Goal: Information Seeking & Learning: Learn about a topic

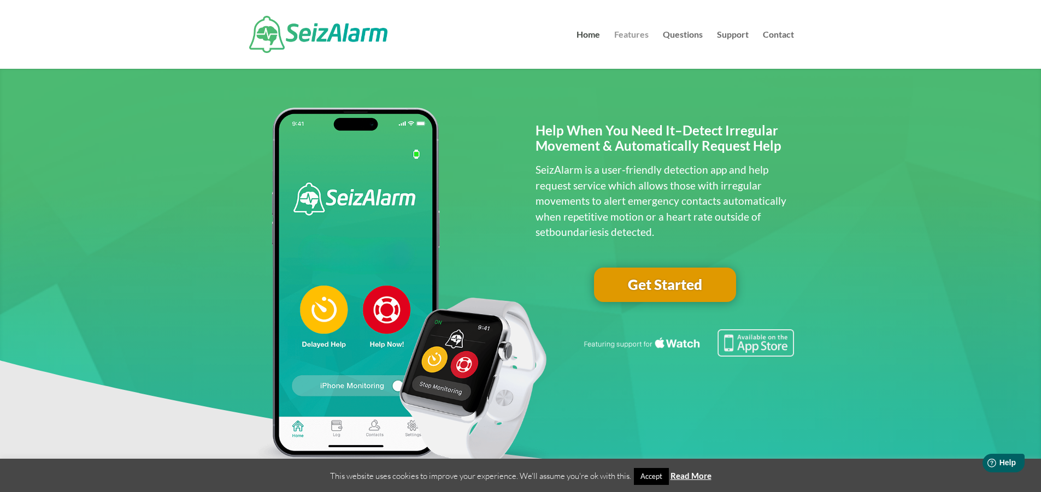
click at [624, 34] on link "Features" at bounding box center [631, 50] width 34 height 38
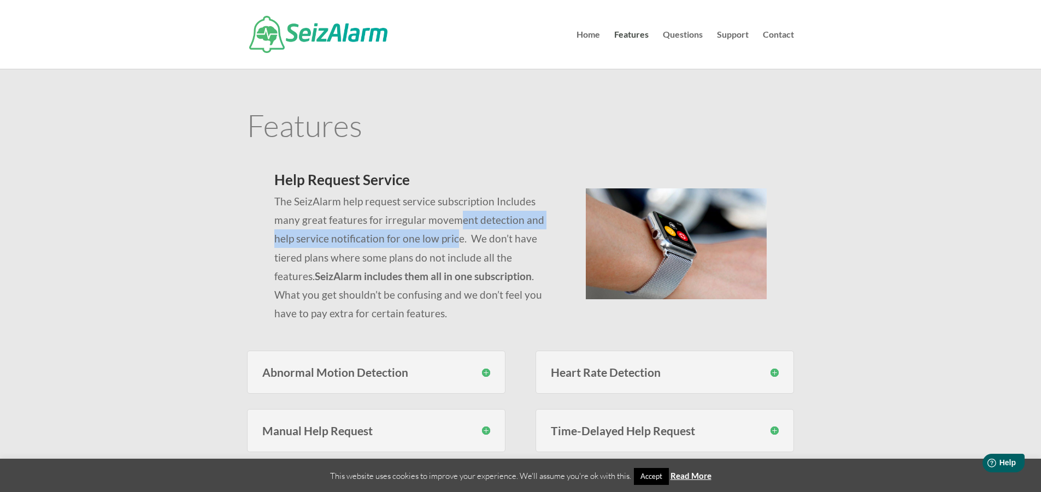
drag, startPoint x: 432, startPoint y: 222, endPoint x: 434, endPoint y: 248, distance: 26.3
click at [434, 248] on p "The SeizAlarm help request service subscription Includes many great features fo…" at bounding box center [416, 257] width 285 height 131
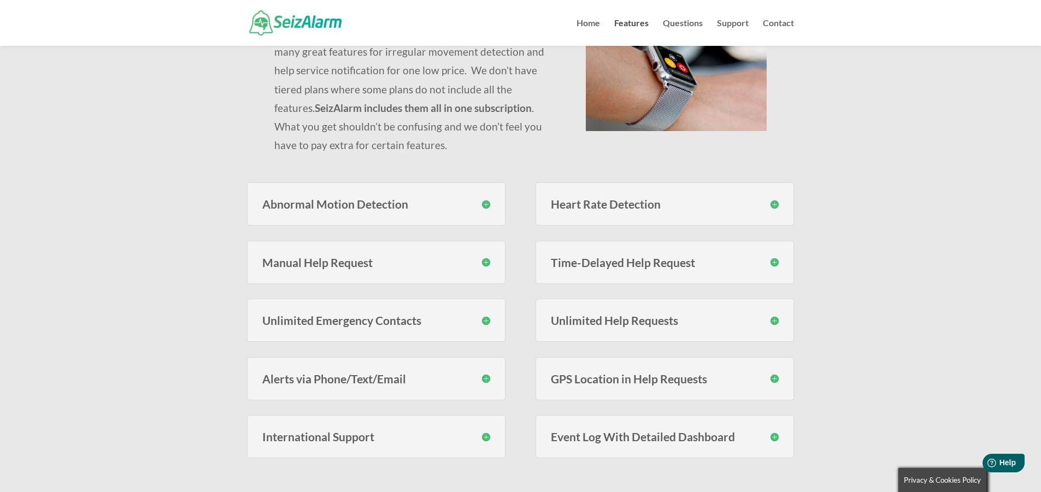
scroll to position [164, 0]
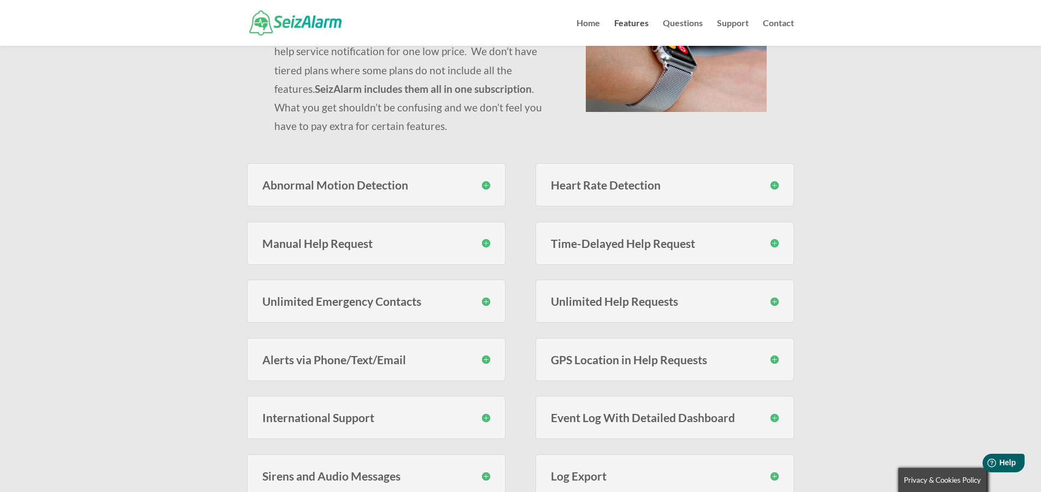
click at [646, 192] on div "Heart Rate Detection With SeizAlarm you can set custom high and low thresholds …" at bounding box center [664, 184] width 258 height 43
click at [774, 184] on h3 "Heart Rate Detection" at bounding box center [665, 184] width 228 height 11
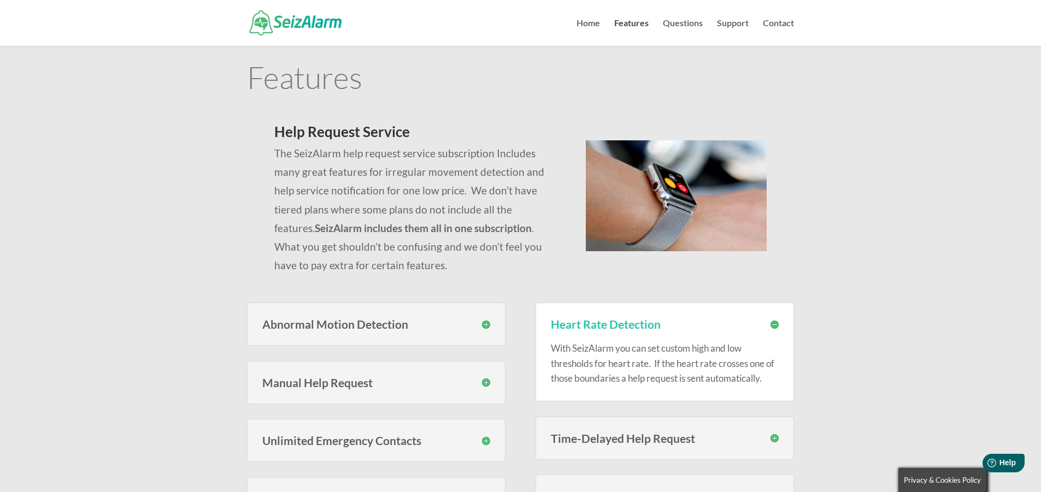
scroll to position [0, 0]
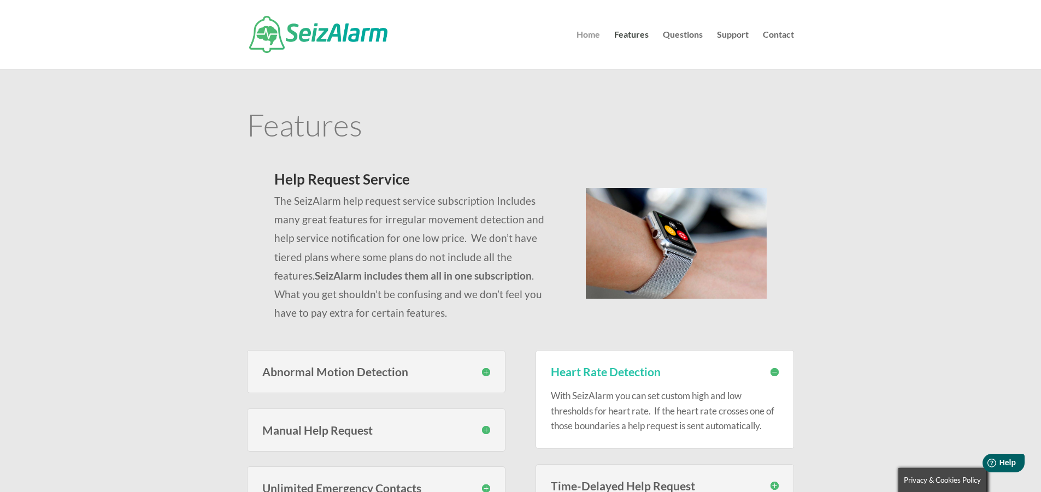
click at [581, 39] on link "Home" at bounding box center [587, 50] width 23 height 38
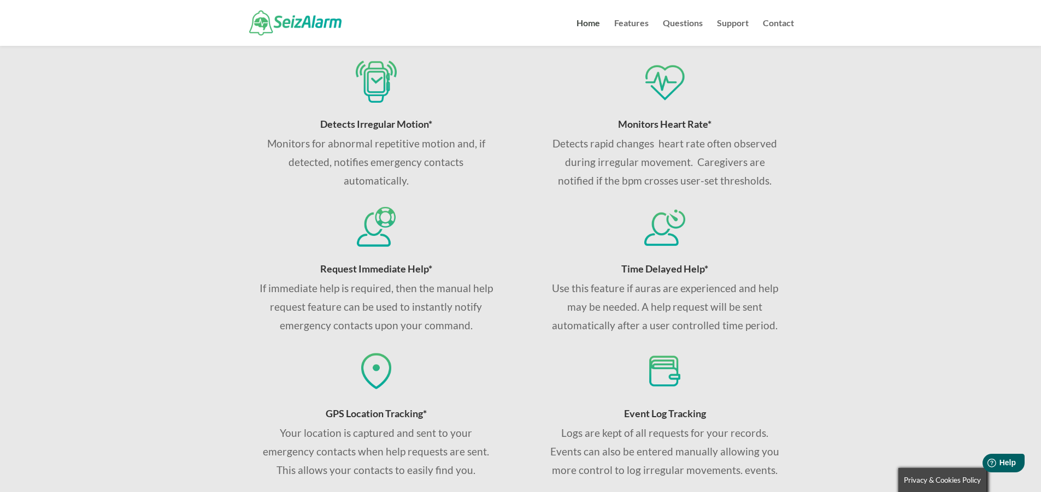
scroll to position [874, 0]
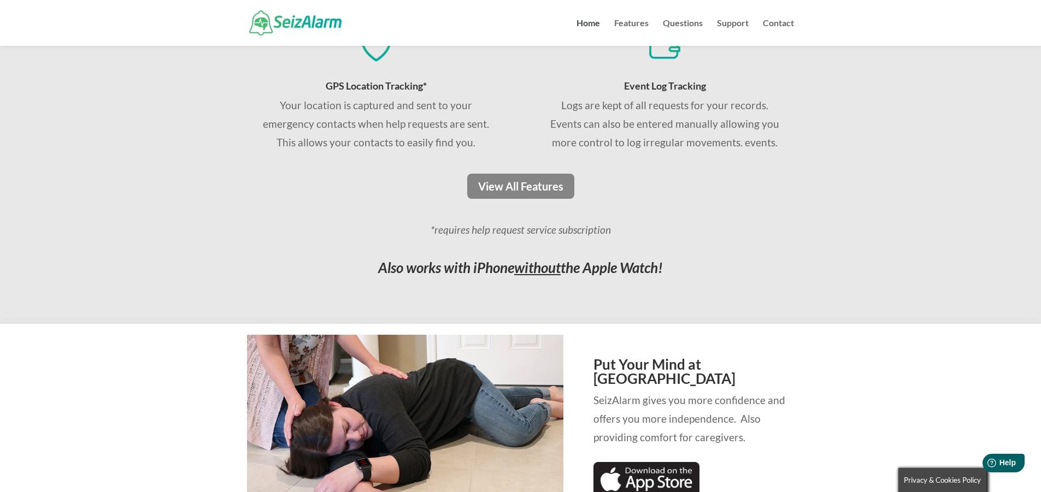
drag, startPoint x: 686, startPoint y: 275, endPoint x: 687, endPoint y: 247, distance: 28.4
click at [687, 247] on div "*requires help request service subscription Also works with iPhone without the …" at bounding box center [520, 250] width 547 height 59
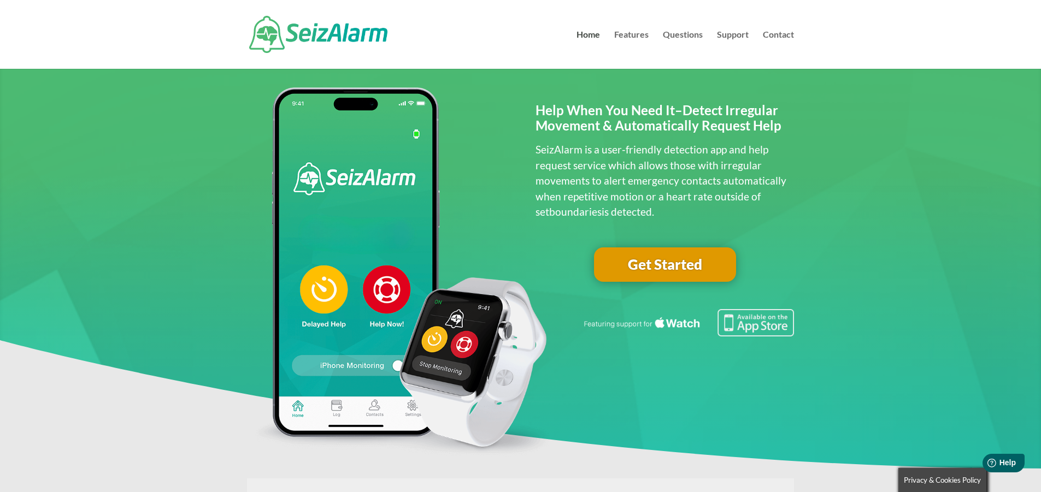
scroll to position [0, 0]
